Goal: Check status: Check status

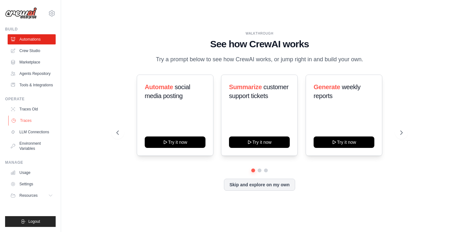
click at [29, 121] on link "Traces" at bounding box center [32, 121] width 48 height 10
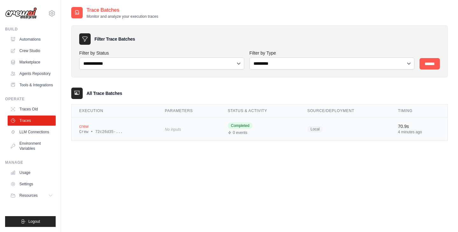
click at [98, 133] on div "Crew • 72c26d35-..." at bounding box center [114, 132] width 70 height 5
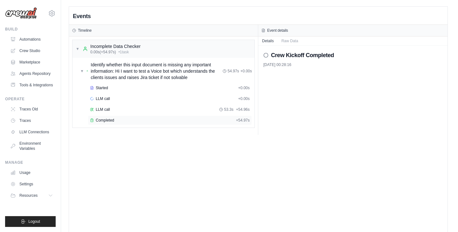
click at [104, 121] on span "Completed" at bounding box center [105, 120] width 18 height 5
